Goal: Task Accomplishment & Management: Use online tool/utility

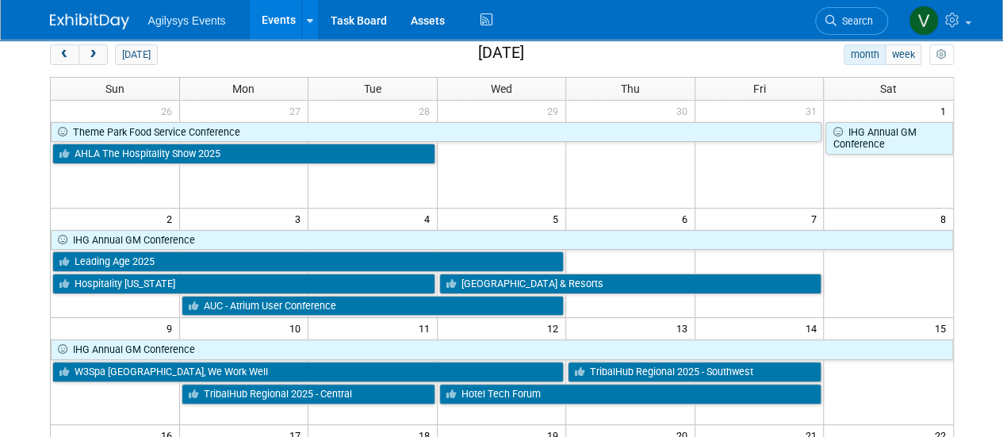
scroll to position [57, 0]
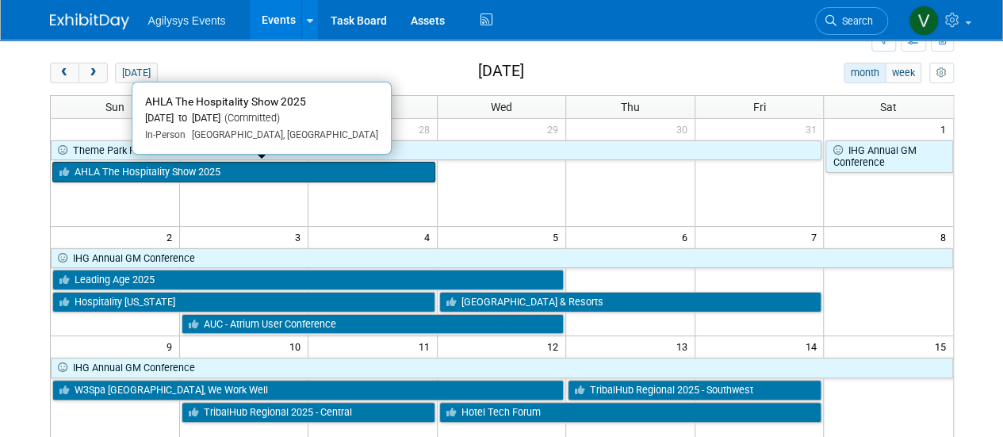
click at [346, 172] on link "AHLA The Hospitality Show 2025" at bounding box center [243, 172] width 383 height 21
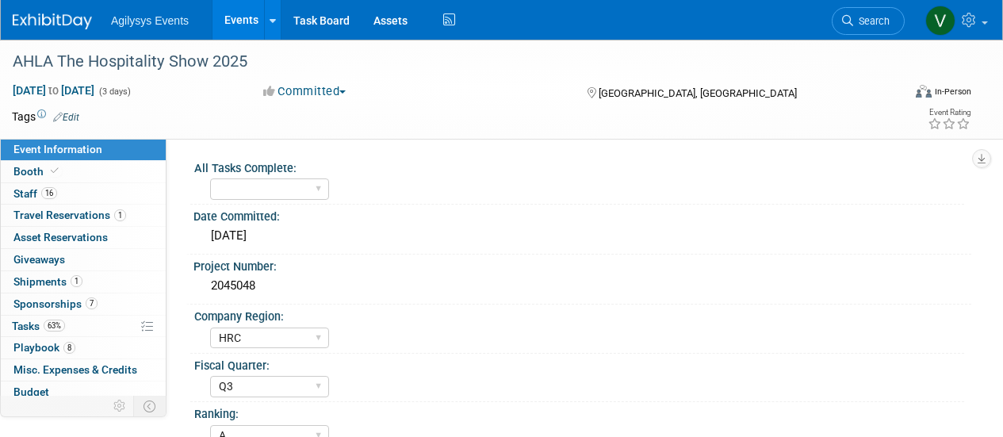
select select "HRC"
select select "Q3"
select select "A"
select select "Yes"
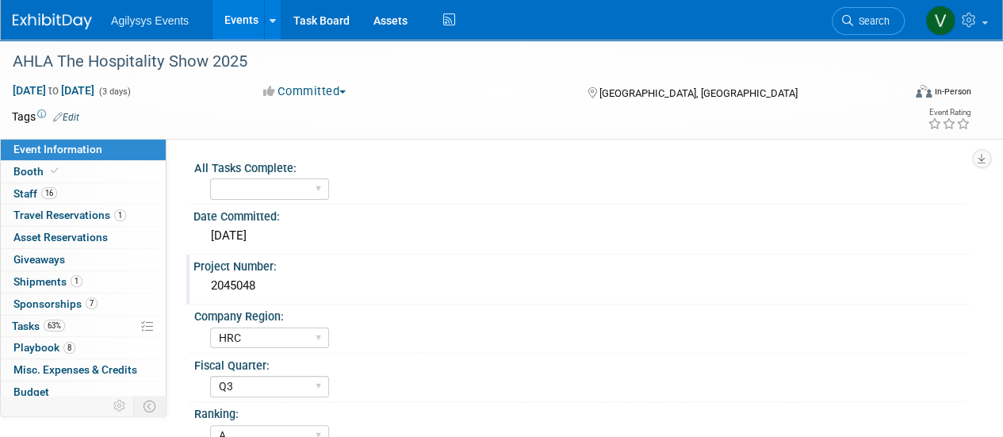
drag, startPoint x: 265, startPoint y: 292, endPoint x: 206, endPoint y: 282, distance: 59.6
click at [206, 282] on div "2045048" at bounding box center [582, 286] width 754 height 25
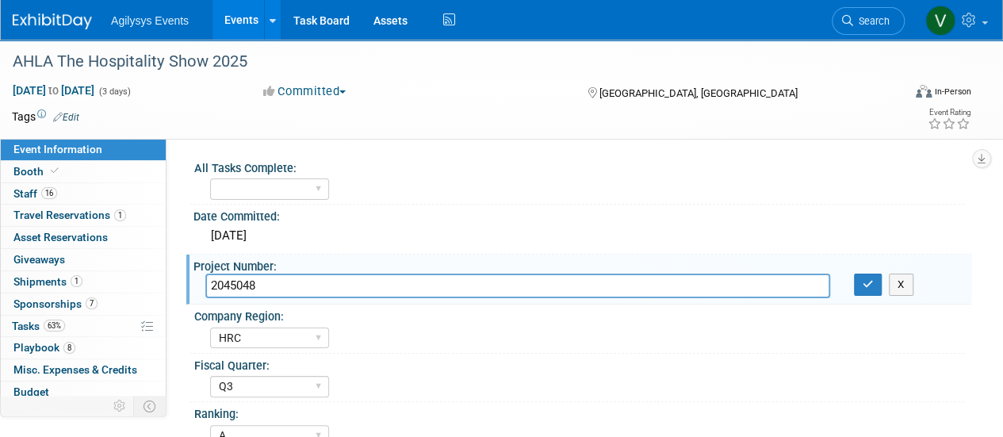
drag, startPoint x: 272, startPoint y: 292, endPoint x: 209, endPoint y: 286, distance: 63.0
click at [209, 286] on input "2045048" at bounding box center [517, 286] width 625 height 25
